Goal: Information Seeking & Learning: Learn about a topic

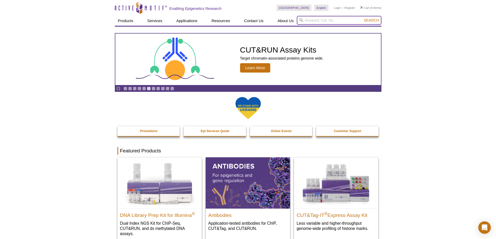
click at [307, 18] on input "search" at bounding box center [339, 20] width 85 height 9
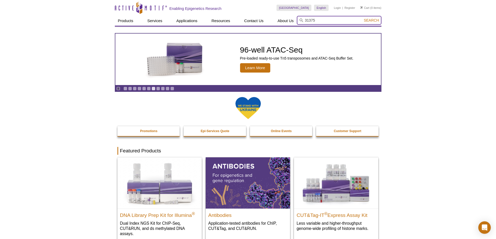
type input "31375"
click at [362, 18] on button "Search" at bounding box center [371, 20] width 18 height 5
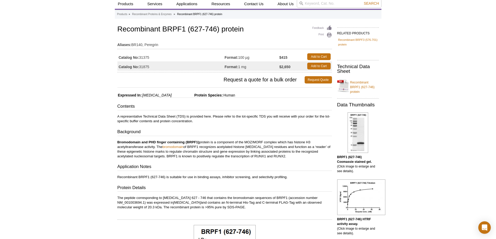
scroll to position [26, 0]
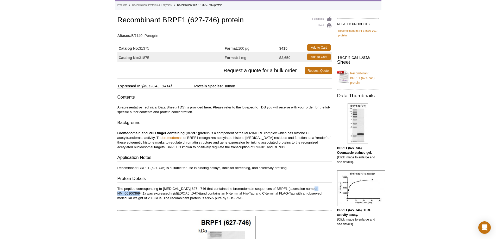
drag, startPoint x: 116, startPoint y: 194, endPoint x: 145, endPoint y: 193, distance: 28.9
copy p "NM_001003694.1"
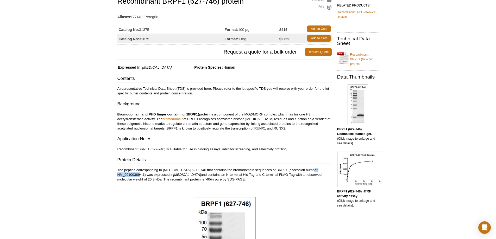
scroll to position [0, 0]
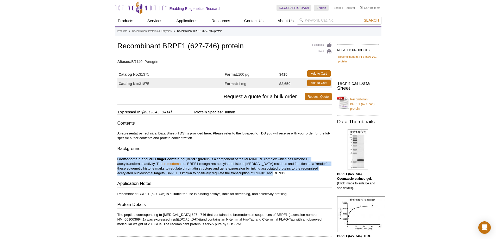
drag, startPoint x: 123, startPoint y: 158, endPoint x: 321, endPoint y: 175, distance: 198.2
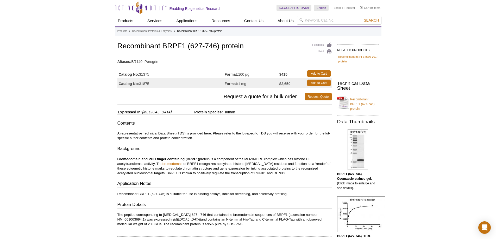
click at [303, 180] on div "Contents A representative Technical Data Sheet (TDS) is provided here. Please r…" at bounding box center [224, 173] width 214 height 106
click at [355, 106] on link "Recombinant BRPF1 (627-746) protein" at bounding box center [358, 102] width 42 height 17
